Goal: Transaction & Acquisition: Purchase product/service

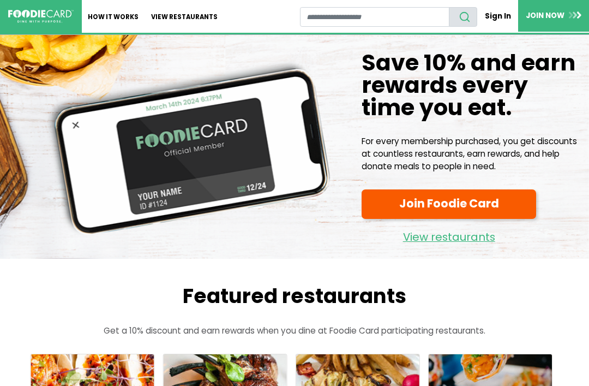
click at [412, 240] on link "View restaurants" at bounding box center [449, 234] width 175 height 23
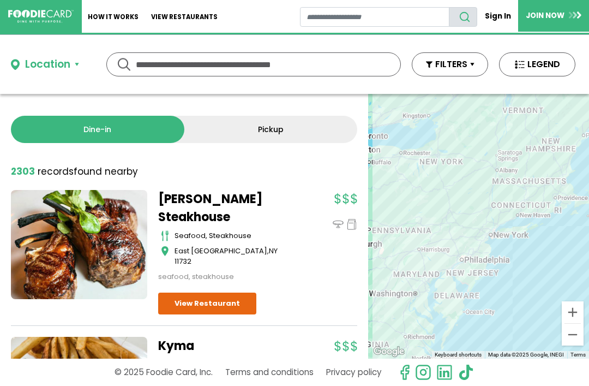
click at [194, 67] on input "text" at bounding box center [254, 64] width 236 height 23
click at [51, 67] on div "Location" at bounding box center [47, 65] width 45 height 16
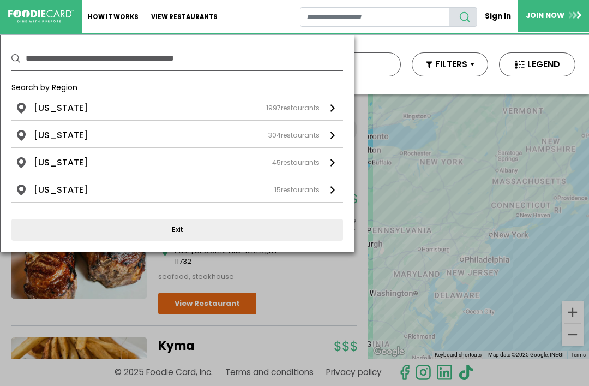
click at [90, 63] on input "text" at bounding box center [185, 58] width 318 height 24
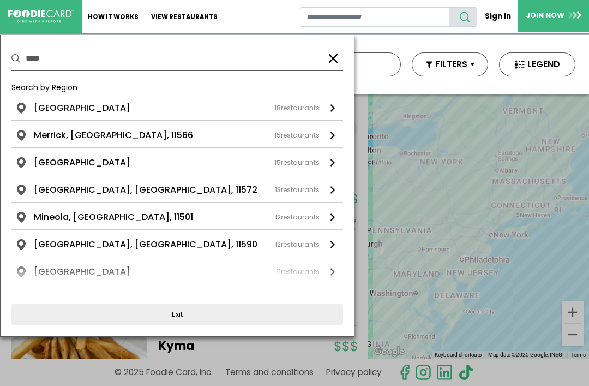
type input "*****"
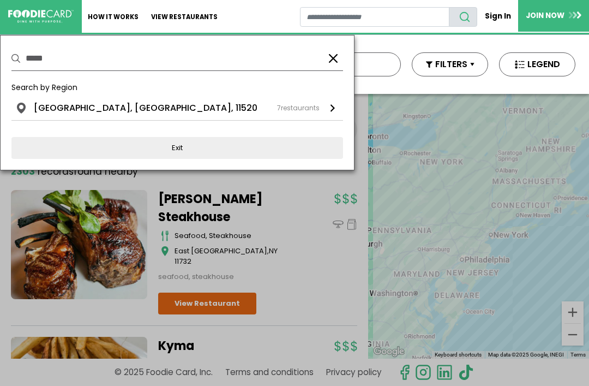
click at [70, 112] on li "Freeport, NY, 11520" at bounding box center [146, 107] width 224 height 13
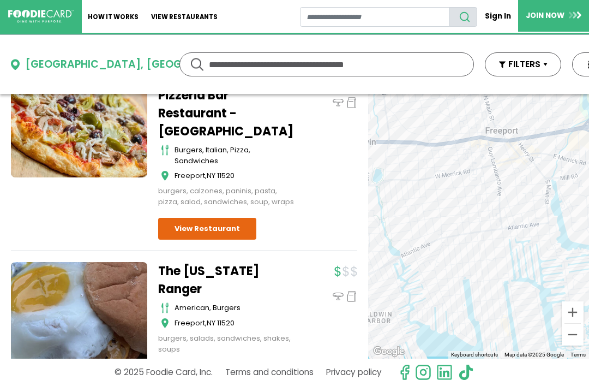
scroll to position [794, 0]
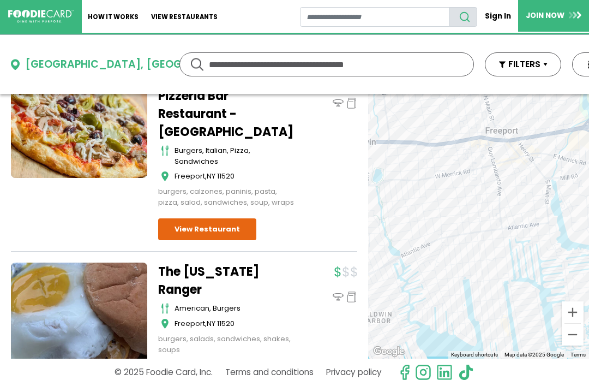
click at [40, 64] on div "Freeport, NY, 11520" at bounding box center [160, 65] width 270 height 16
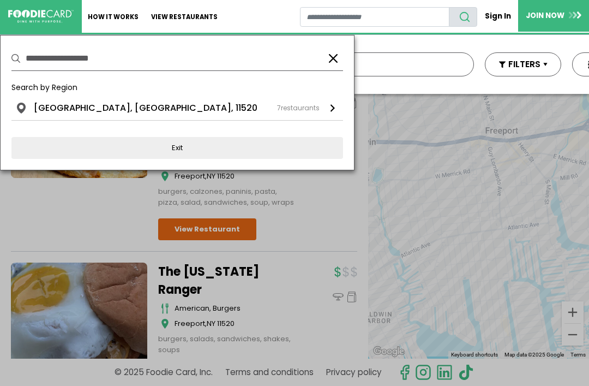
click at [330, 55] on button "button" at bounding box center [333, 58] width 13 height 13
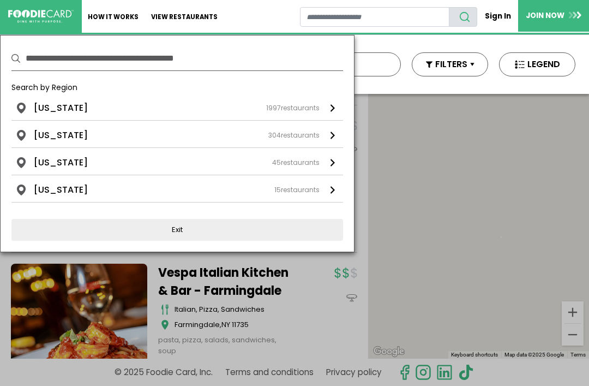
scroll to position [0, 0]
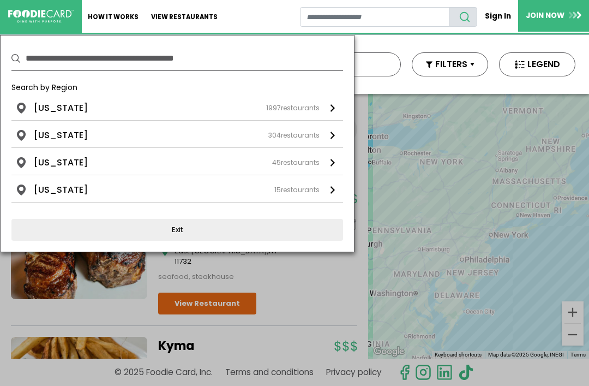
click at [156, 55] on input "text" at bounding box center [185, 58] width 318 height 24
type input "*******"
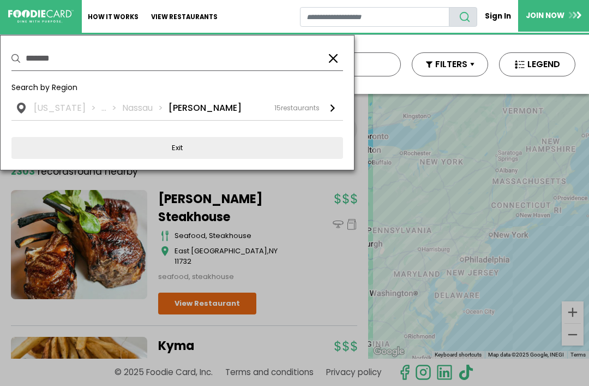
click at [169, 107] on li "Merrick" at bounding box center [205, 107] width 73 height 13
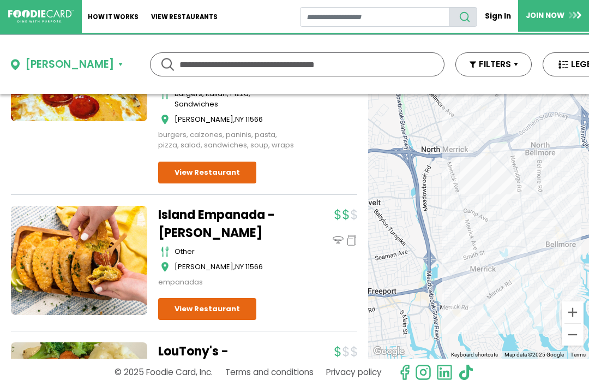
scroll to position [1851, 0]
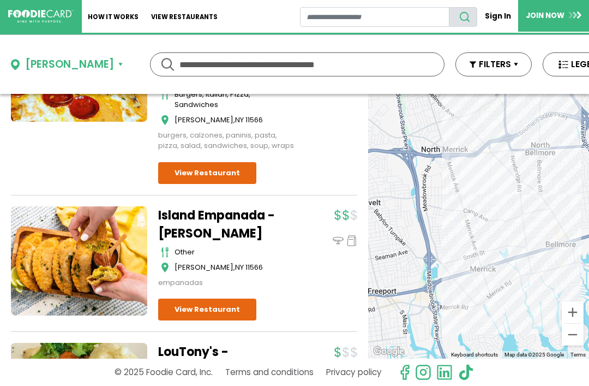
click at [41, 65] on div "Merrick" at bounding box center [69, 65] width 89 height 16
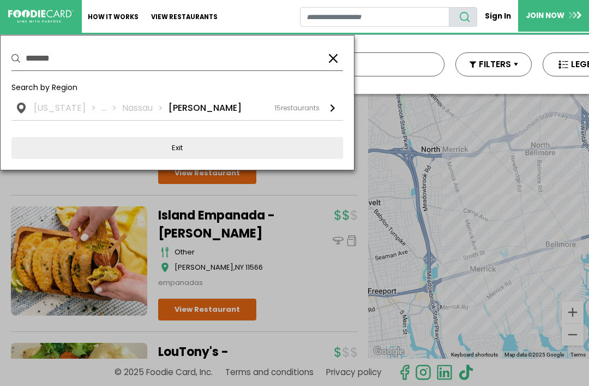
click at [338, 62] on button "button" at bounding box center [333, 58] width 13 height 13
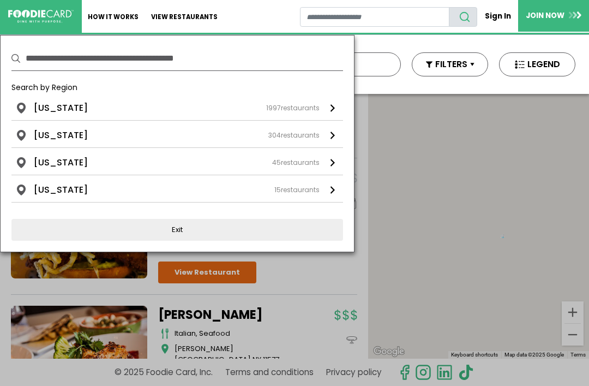
scroll to position [0, 0]
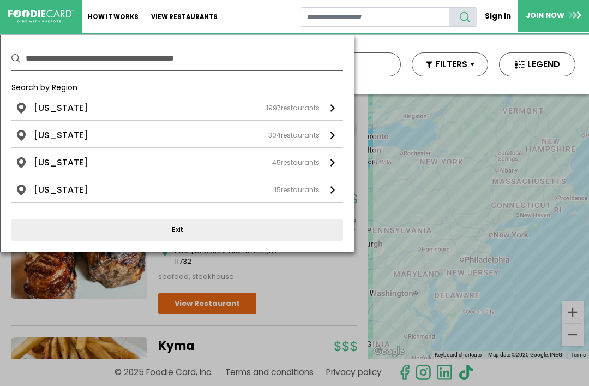
click at [113, 44] on div "Use my current location Search by Region New York 1997 restaurants New York 199…" at bounding box center [177, 143] width 355 height 217
click at [87, 58] on input "text" at bounding box center [185, 58] width 318 height 24
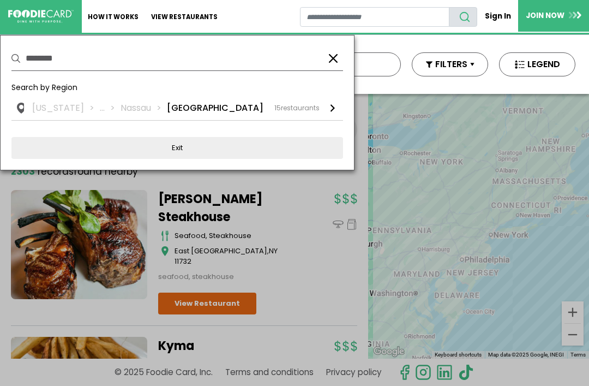
type input "*********"
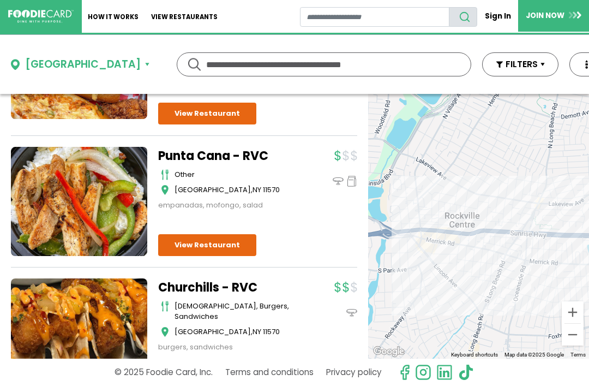
scroll to position [1843, 0]
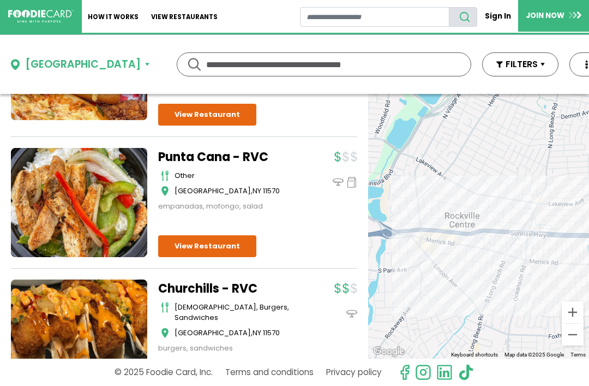
click at [28, 22] on img at bounding box center [40, 16] width 65 height 13
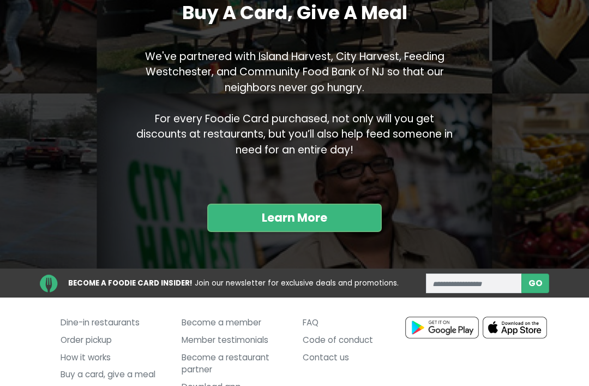
scroll to position [1007, 0]
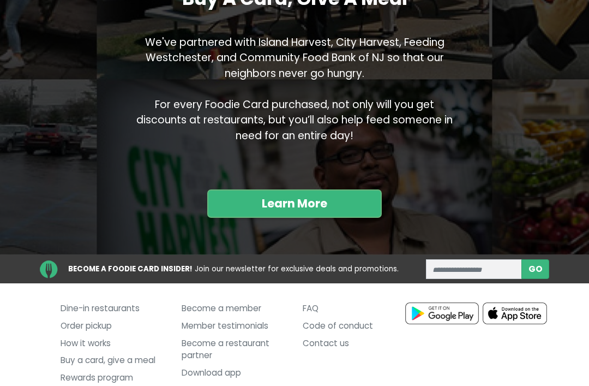
click at [87, 356] on link "Buy a card, give a meal" at bounding box center [113, 360] width 105 height 17
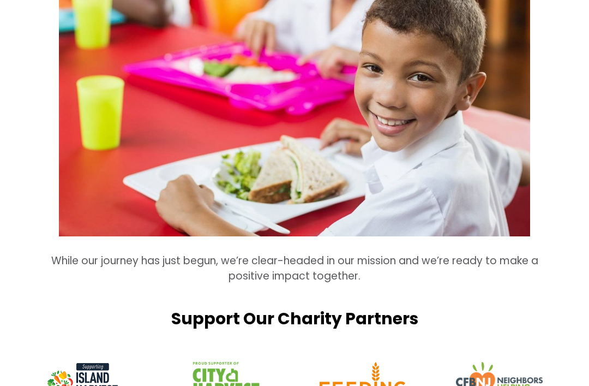
scroll to position [745, 0]
